Goal: Check status: Check status

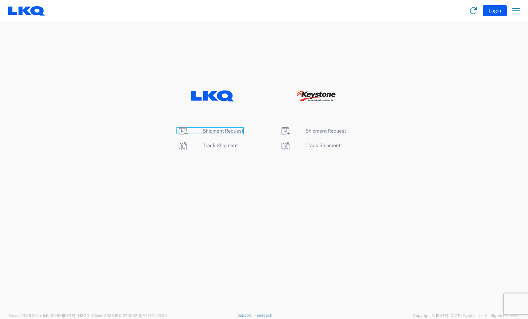
click at [231, 130] on span "Shipment Request" at bounding box center [223, 131] width 40 height 6
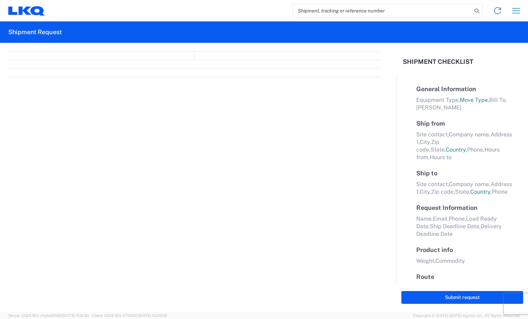
select select "FULL"
select select "LBS"
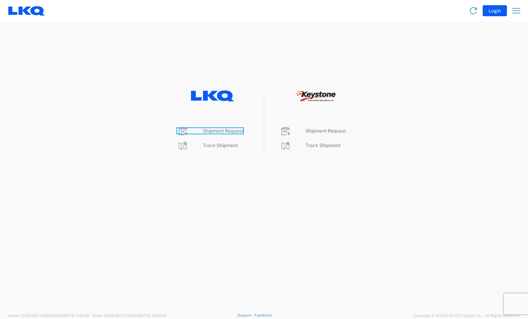
click at [205, 132] on span "Shipment Request" at bounding box center [223, 131] width 40 height 6
click at [225, 136] on li "Shipment Request" at bounding box center [212, 131] width 71 height 11
click at [229, 142] on li "Track Shipment" at bounding box center [212, 145] width 71 height 11
click at [220, 144] on span "Track Shipment" at bounding box center [220, 146] width 35 height 6
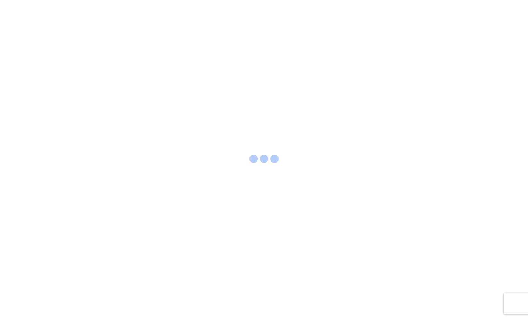
select select "FULL"
select select "LBS"
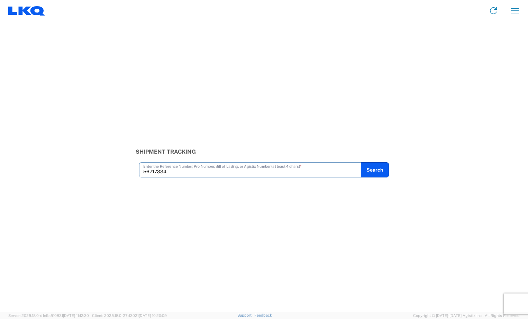
type input "56717334"
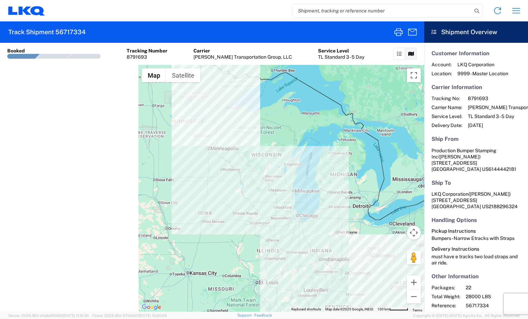
click at [33, 56] on div at bounding box center [21, 56] width 37 height 5
click at [397, 54] on icon at bounding box center [399, 54] width 5 height 5
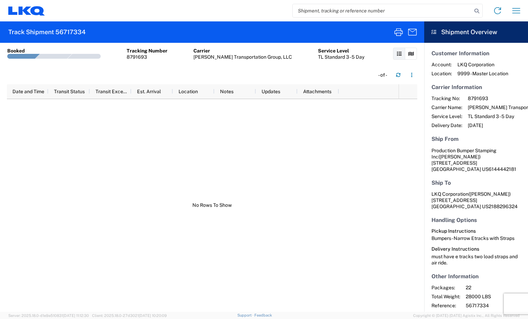
click at [397, 54] on icon at bounding box center [399, 54] width 5 height 5
click at [411, 50] on link at bounding box center [411, 54] width 12 height 12
